Goal: Task Accomplishment & Management: Manage account settings

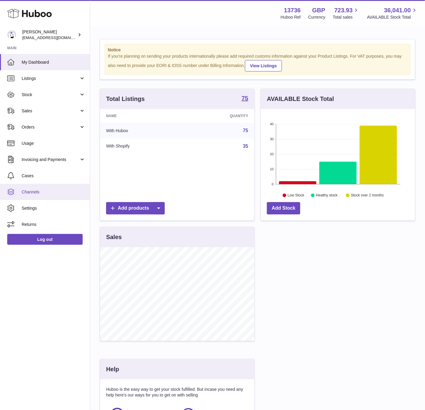
click at [51, 189] on span "Channels" at bounding box center [54, 192] width 64 height 6
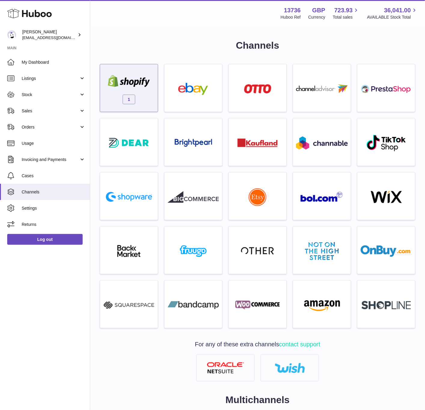
click at [131, 85] on img at bounding box center [128, 81] width 51 height 12
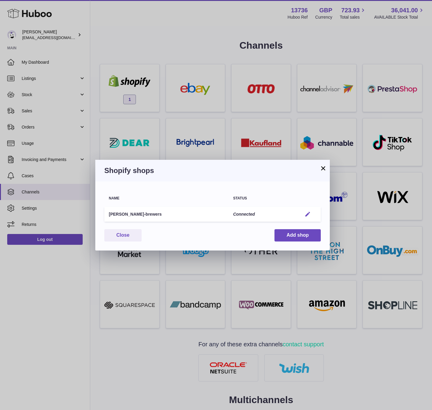
click at [312, 214] on button "Edit" at bounding box center [307, 214] width 11 height 6
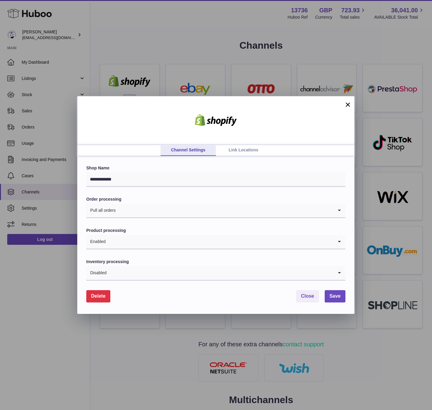
click at [233, 157] on div "**********" at bounding box center [215, 234] width 277 height 157
click at [236, 150] on link "Link Locations" at bounding box center [243, 150] width 55 height 11
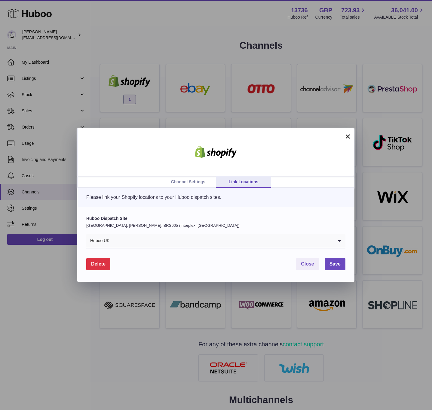
click at [203, 243] on input "Search for option" at bounding box center [221, 241] width 223 height 14
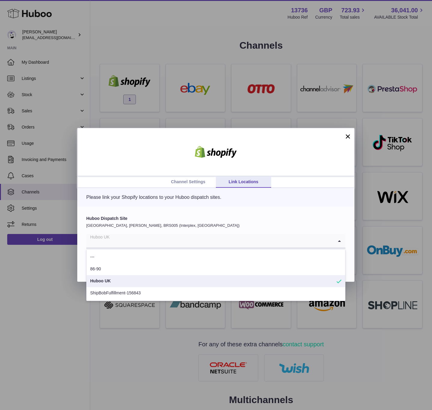
click at [159, 69] on div "Channel Settings Link Locations × Please link your Shopify locations to your Hu…" at bounding box center [216, 205] width 432 height 410
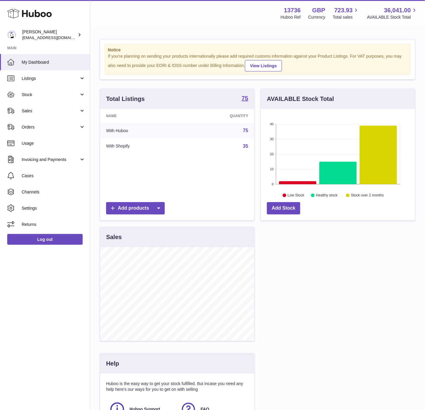
scroll to position [94, 154]
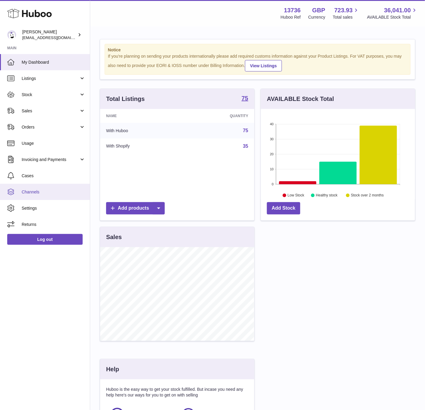
click at [55, 192] on span "Channels" at bounding box center [54, 192] width 64 height 6
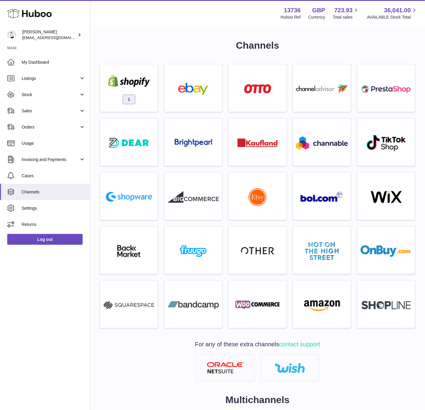
click at [285, 12] on strong "13736" at bounding box center [292, 10] width 17 height 8
copy strong "13736"
